Goal: Task Accomplishment & Management: Manage account settings

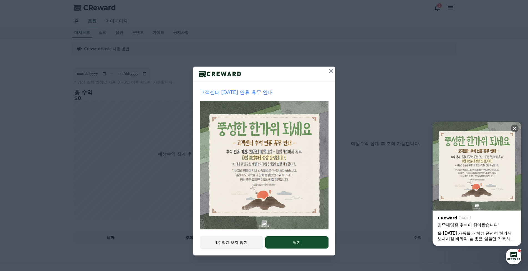
click at [230, 240] on button "1주일간 보지 않기" at bounding box center [232, 242] width 64 height 13
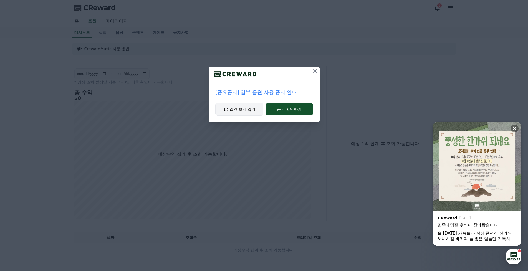
click at [243, 110] on button "1주일간 보지 않기" at bounding box center [239, 109] width 48 height 13
click at [249, 108] on button "1주일간 보지 않기" at bounding box center [239, 109] width 48 height 13
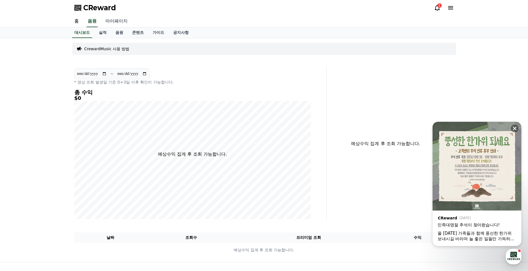
click at [113, 21] on link "마이페이지" at bounding box center [116, 22] width 31 height 12
select select "**********"
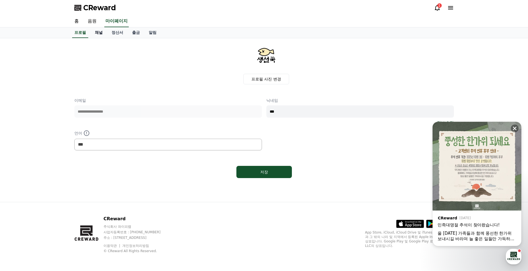
click at [101, 32] on link "채널" at bounding box center [98, 32] width 17 height 11
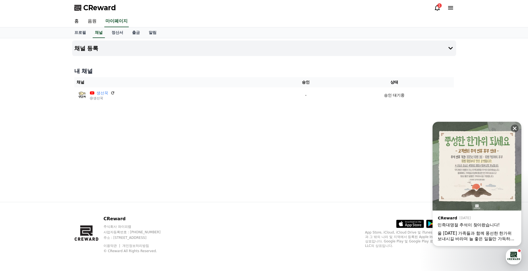
click at [437, 8] on icon at bounding box center [437, 7] width 7 height 7
